Goal: Find specific page/section: Find specific page/section

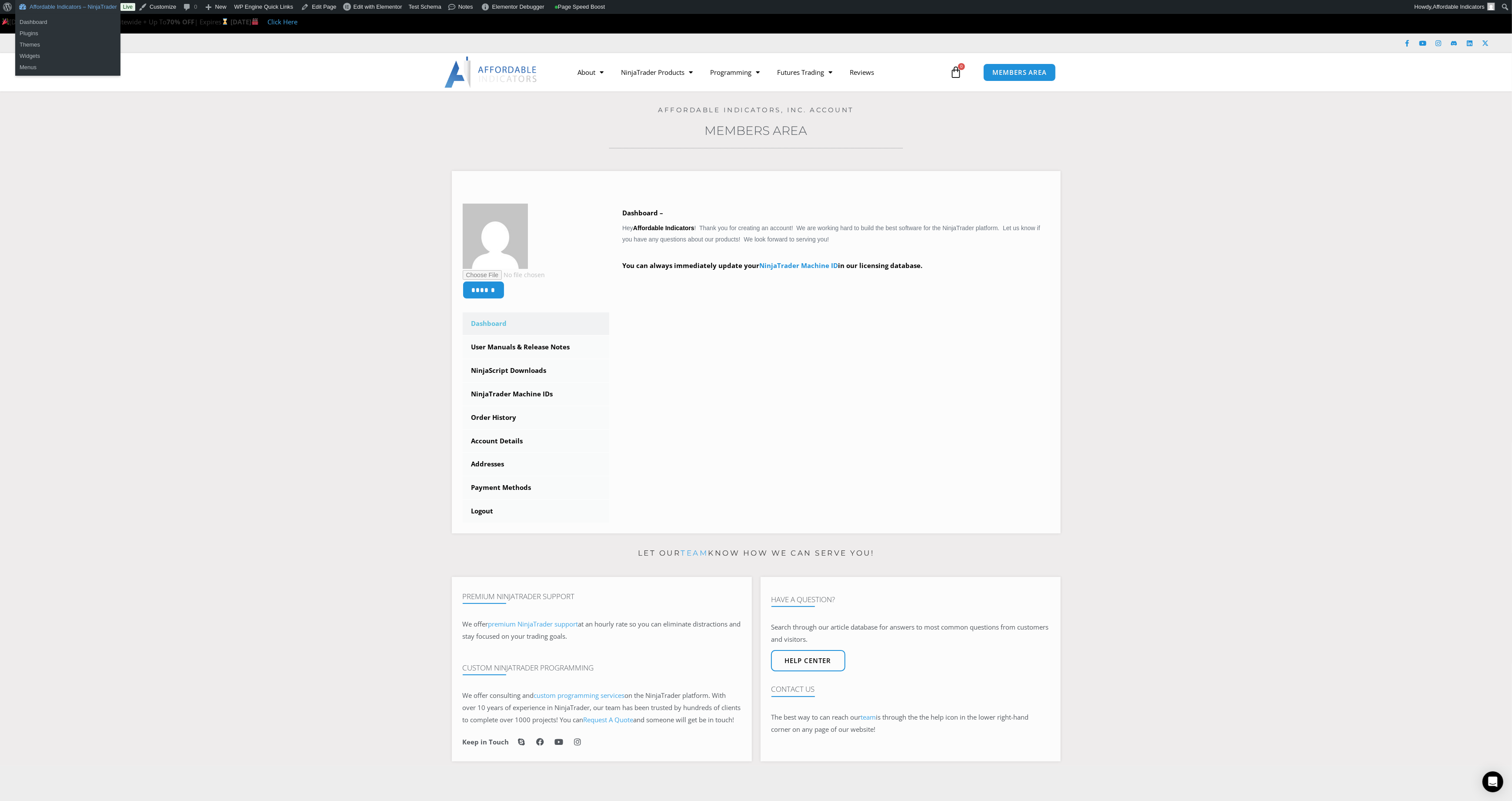
click at [92, 8] on link "Affordable Indicators – NinjaTrader" at bounding box center [68, 6] width 106 height 14
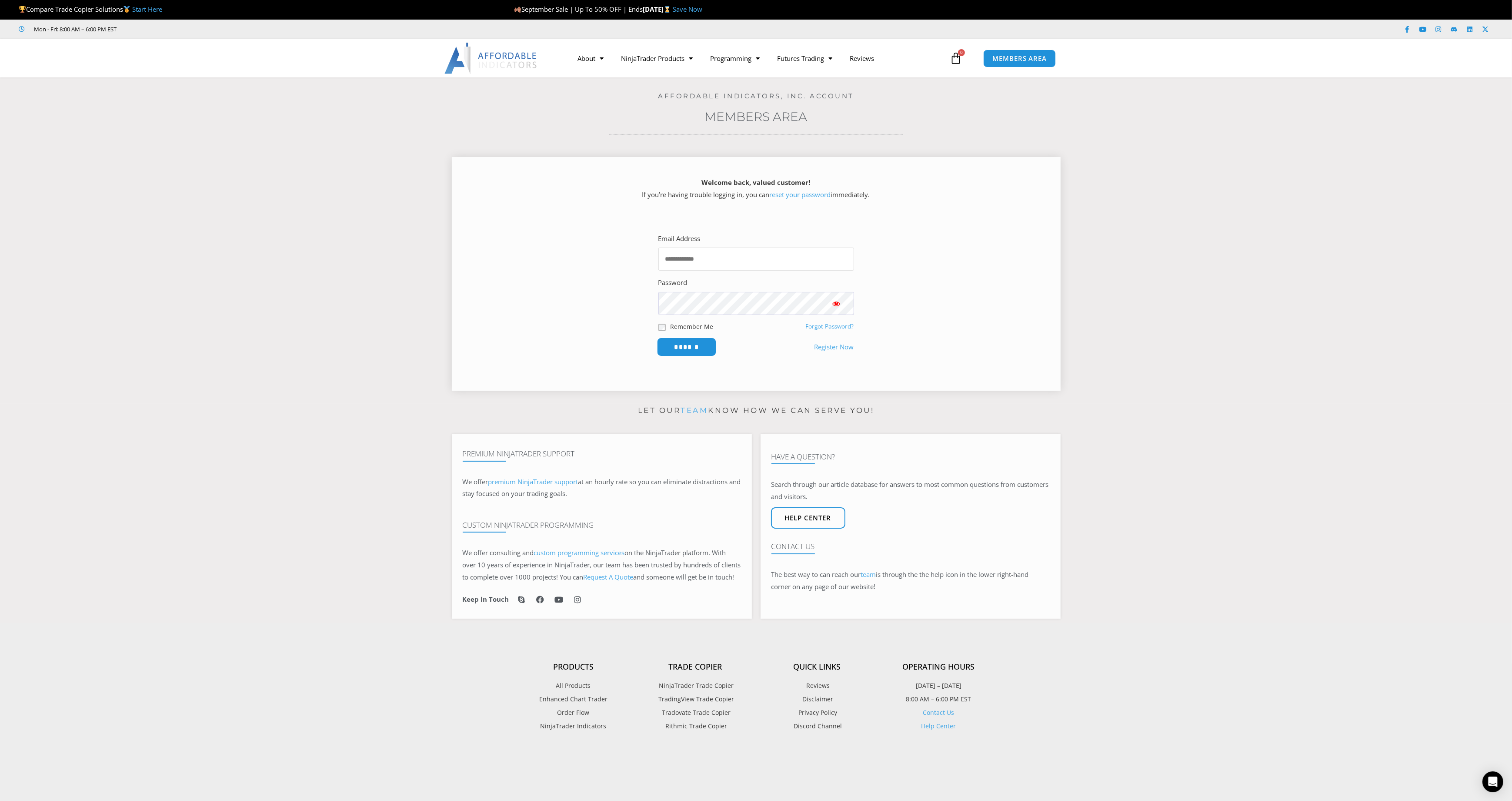
type input "**********"
click at [692, 347] on input "******" at bounding box center [686, 347] width 60 height 18
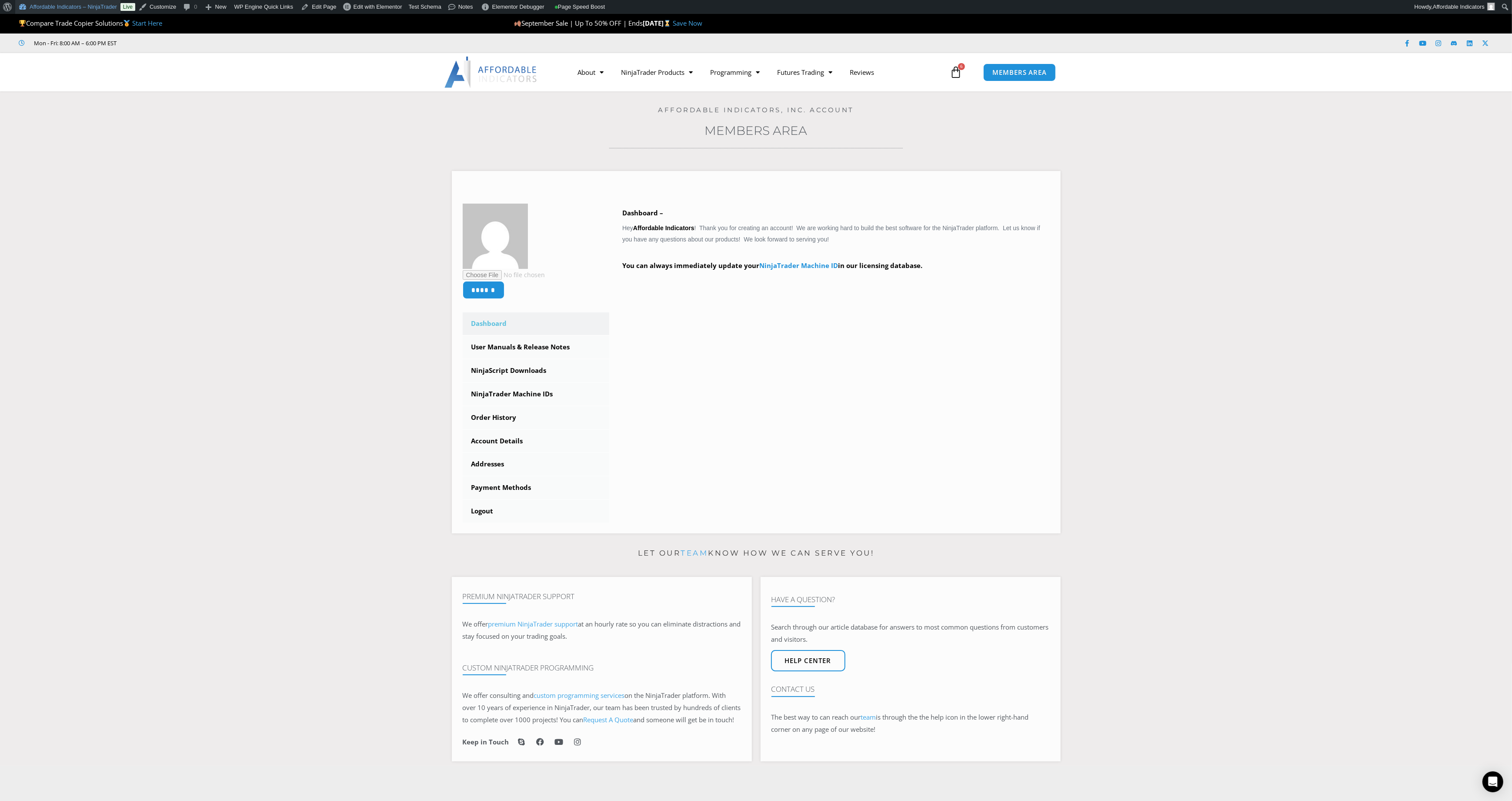
click at [84, 7] on link "Affordable Indicators – NinjaTrader" at bounding box center [68, 6] width 106 height 14
